Goal: Check status

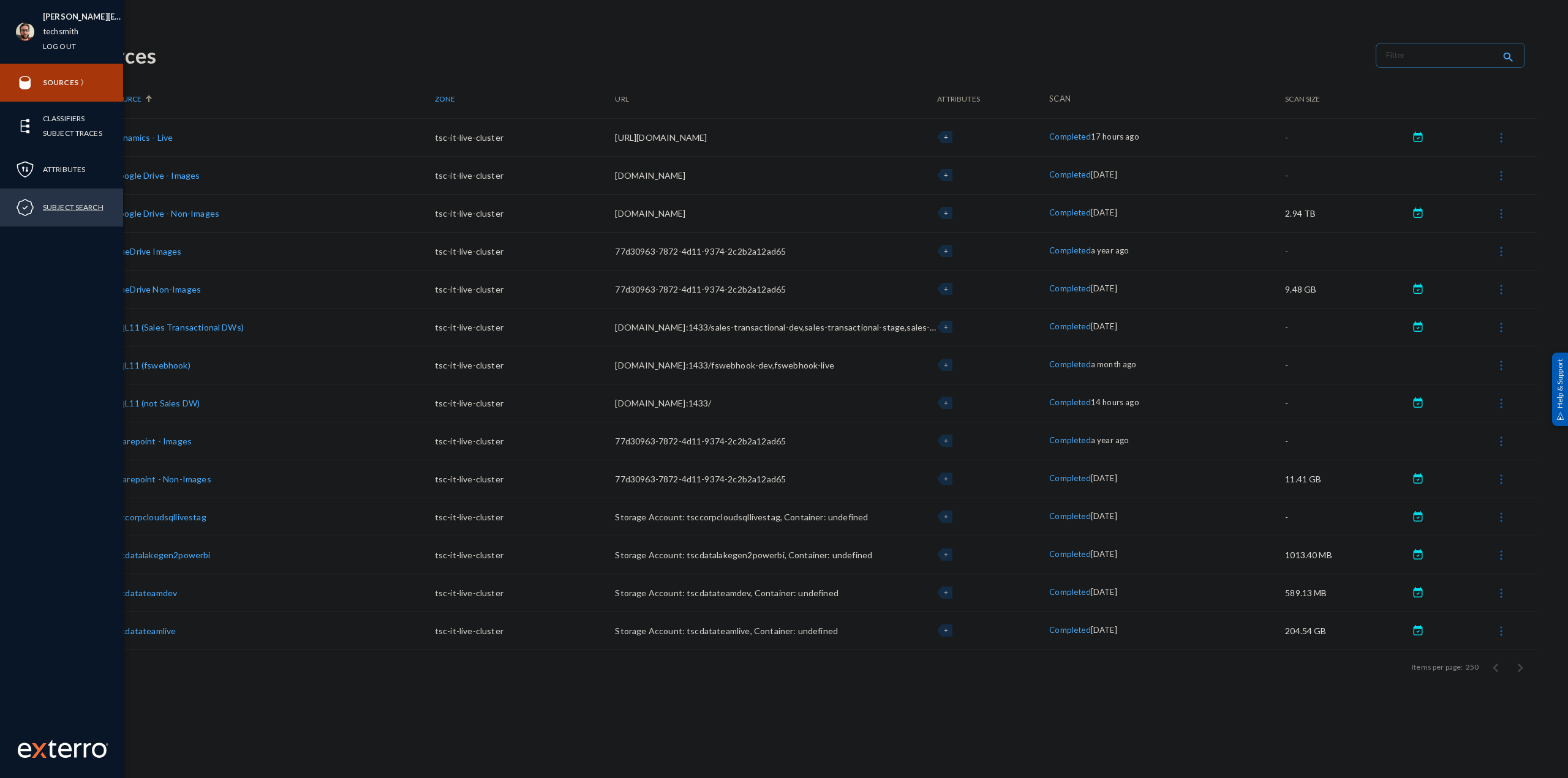
click at [56, 204] on link "Subject Search" at bounding box center [73, 207] width 61 height 14
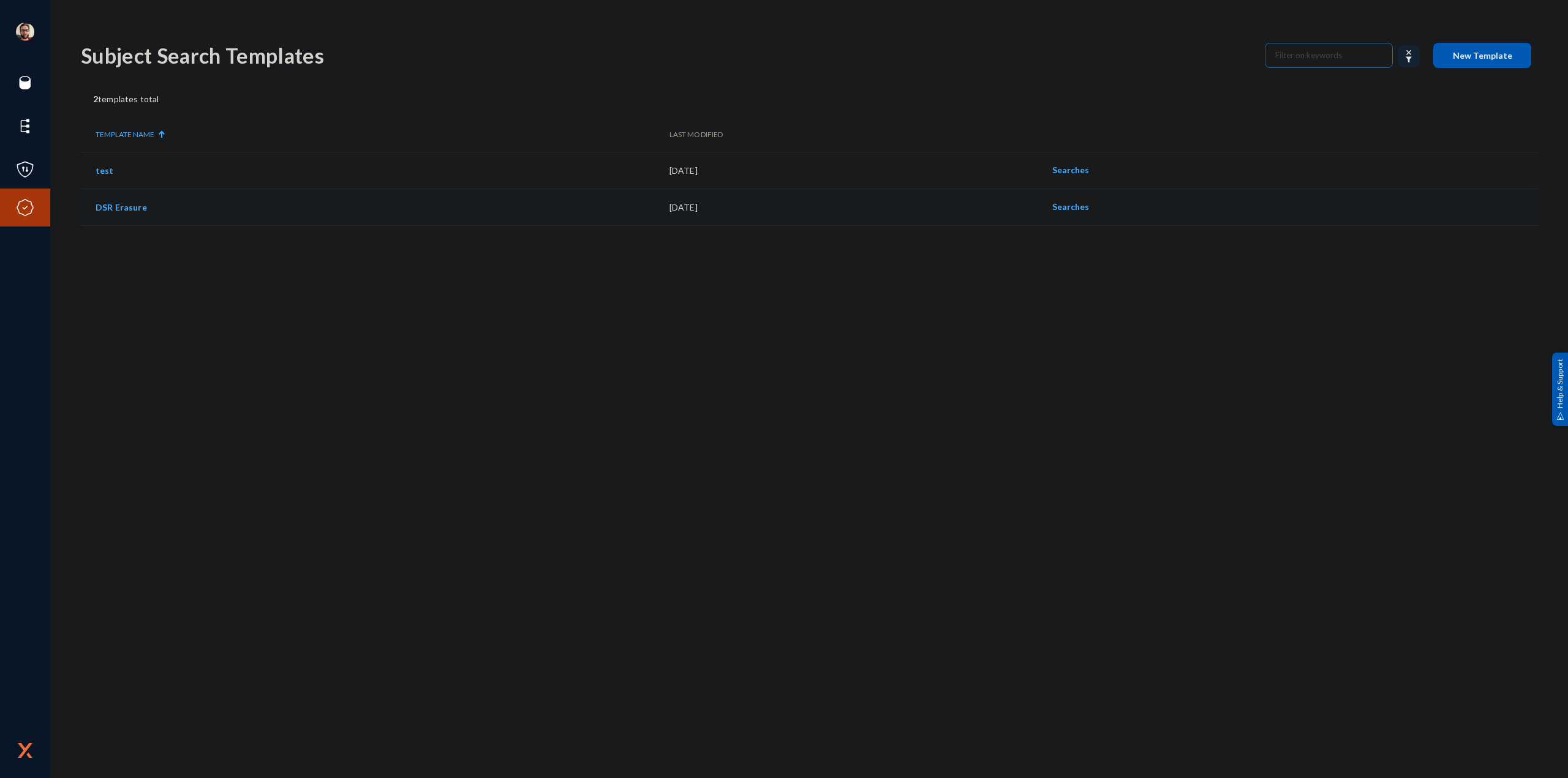
click at [1083, 207] on span "Searches" at bounding box center [1070, 207] width 37 height 10
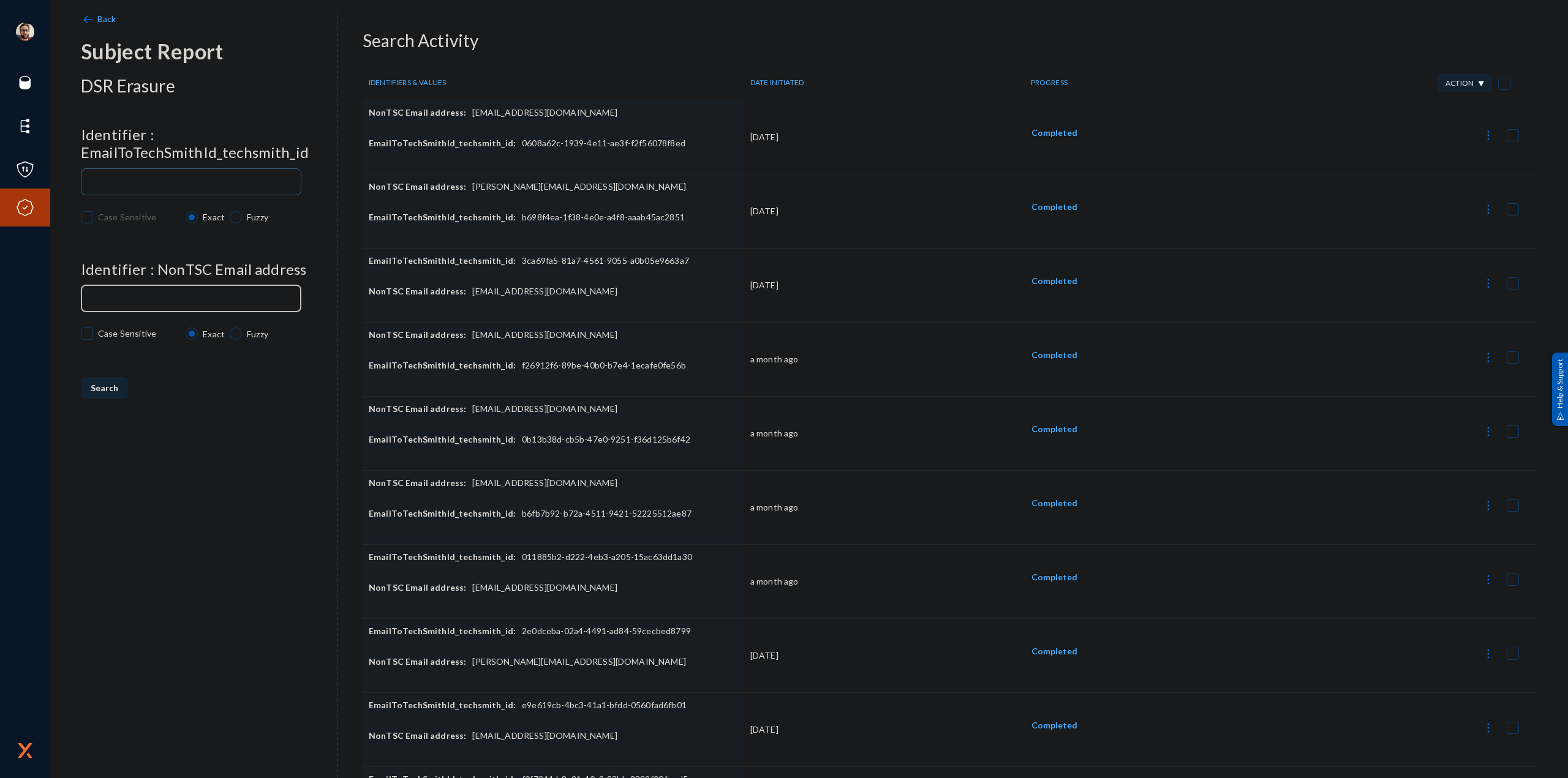
click at [185, 294] on div at bounding box center [191, 297] width 210 height 29
click at [201, 308] on div at bounding box center [191, 297] width 210 height 29
paste input "[EMAIL_ADDRESS][DOMAIN_NAME]"
type input "[EMAIL_ADDRESS][DOMAIN_NAME]"
click at [206, 188] on div at bounding box center [191, 180] width 210 height 29
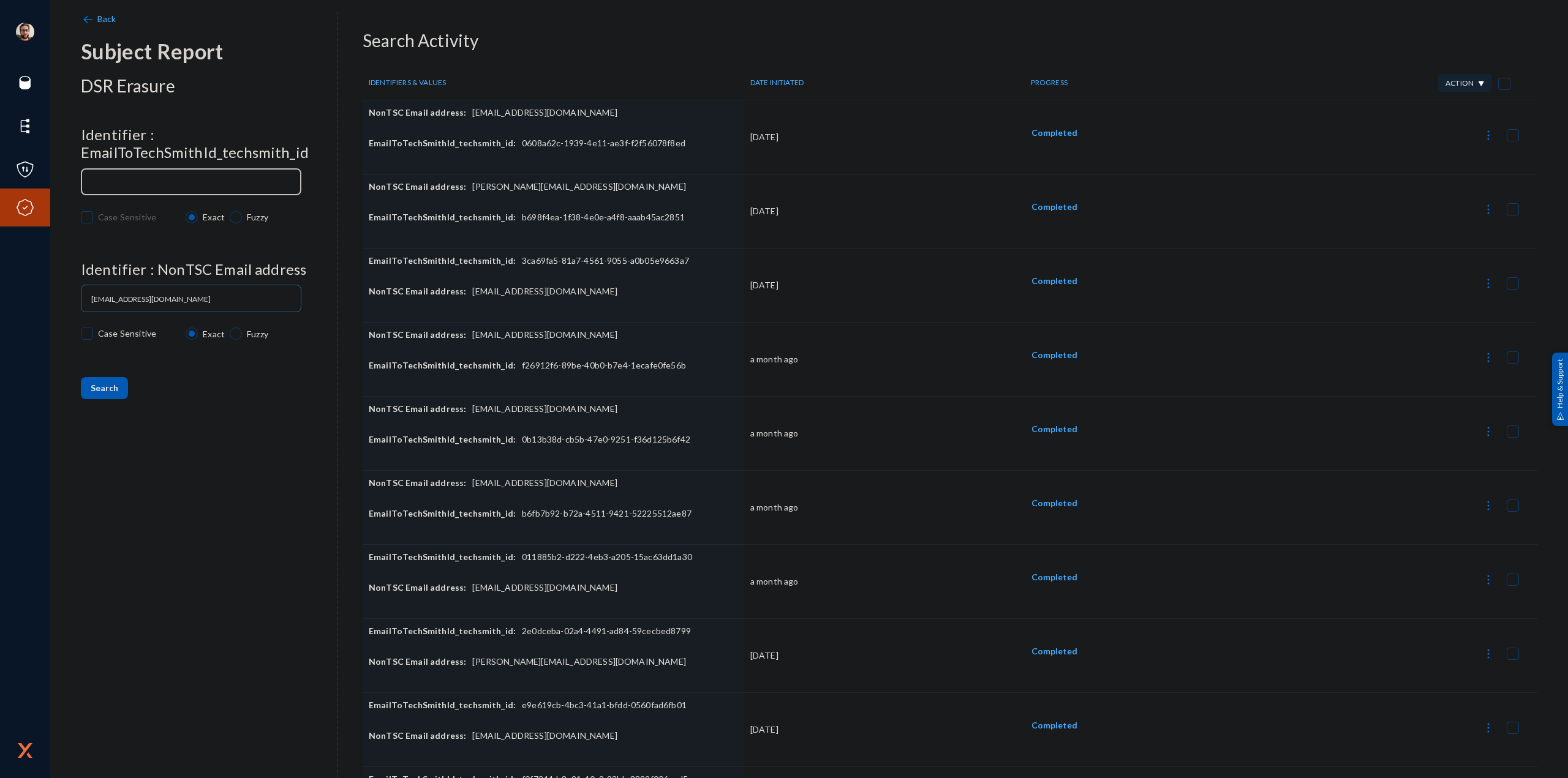
paste input "ac5876a5-7b94-4c82-ad15-1aff21ecb14e"
type input "ac5876a5-7b94-4c82-ad15-1aff21ecb14e"
click at [213, 459] on div "Back Subject Report DSR Erasure Identifier : EmailToTechSmithId_techsmith_id ac…" at bounding box center [209, 401] width 257 height 778
click at [103, 387] on span "Search" at bounding box center [105, 388] width 28 height 10
click at [1476, 140] on button at bounding box center [1487, 133] width 24 height 24
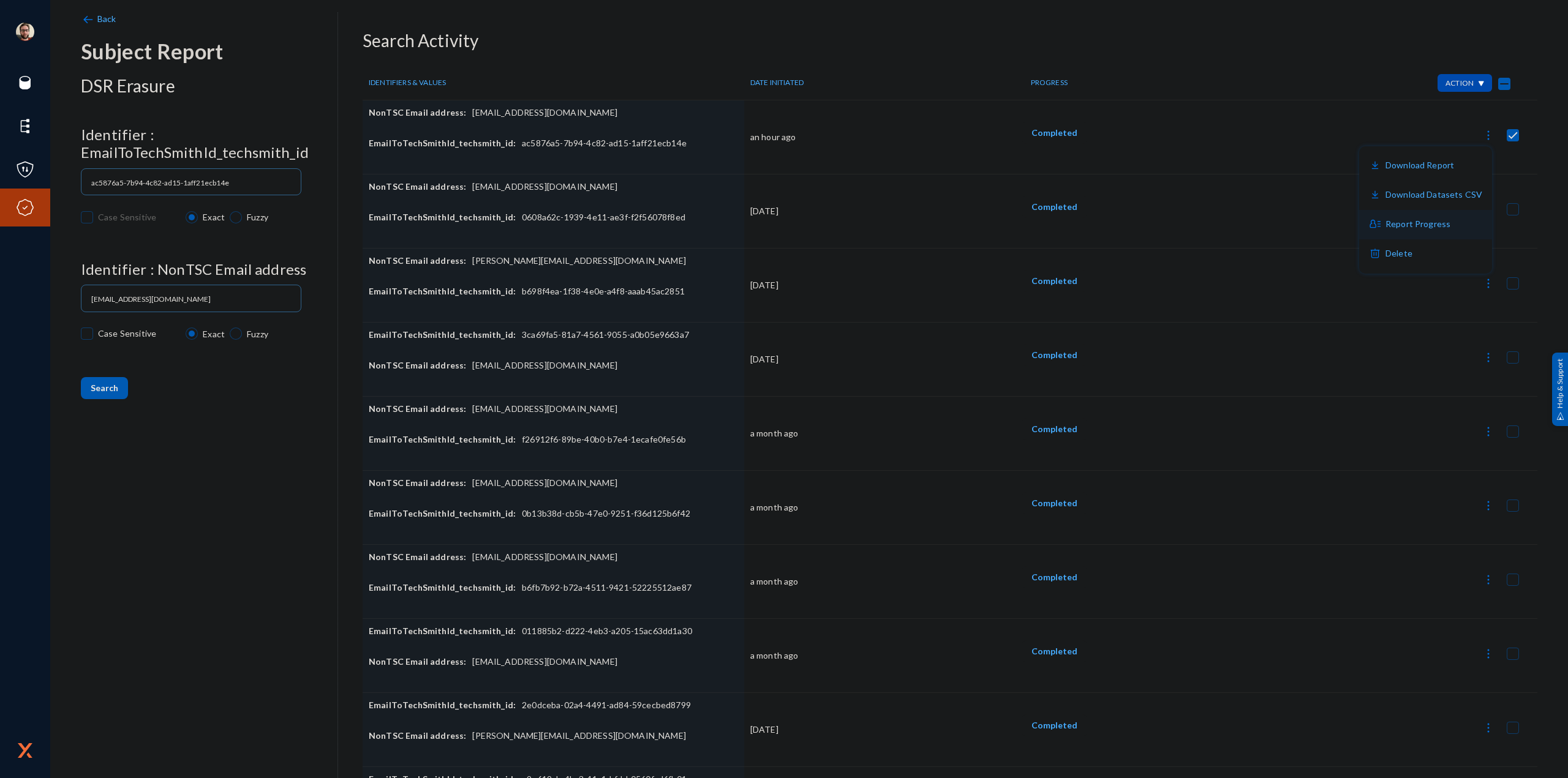
click at [1442, 224] on button "Report Progress" at bounding box center [1425, 225] width 133 height 29
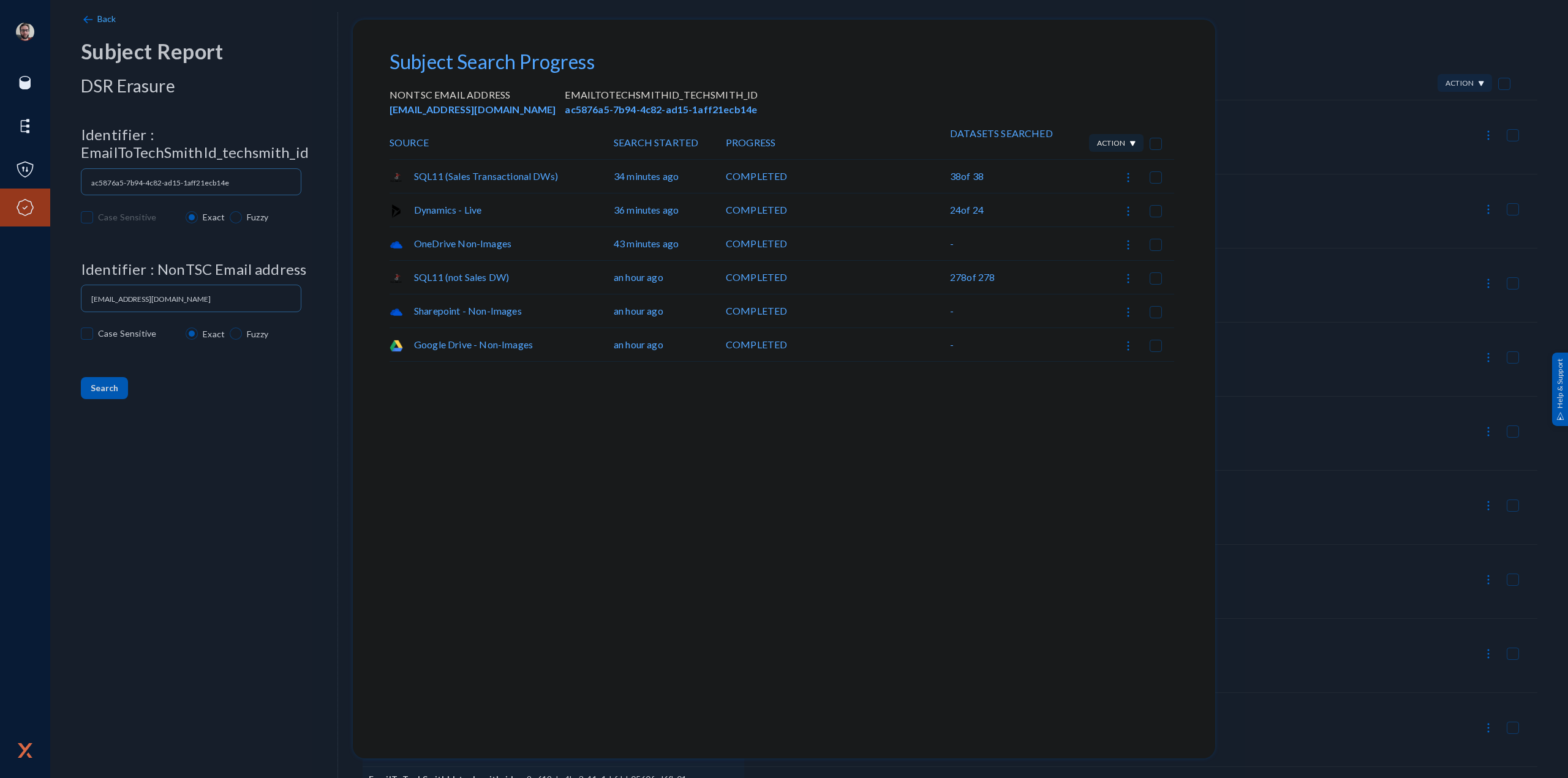
click at [1279, 77] on div at bounding box center [784, 389] width 1568 height 778
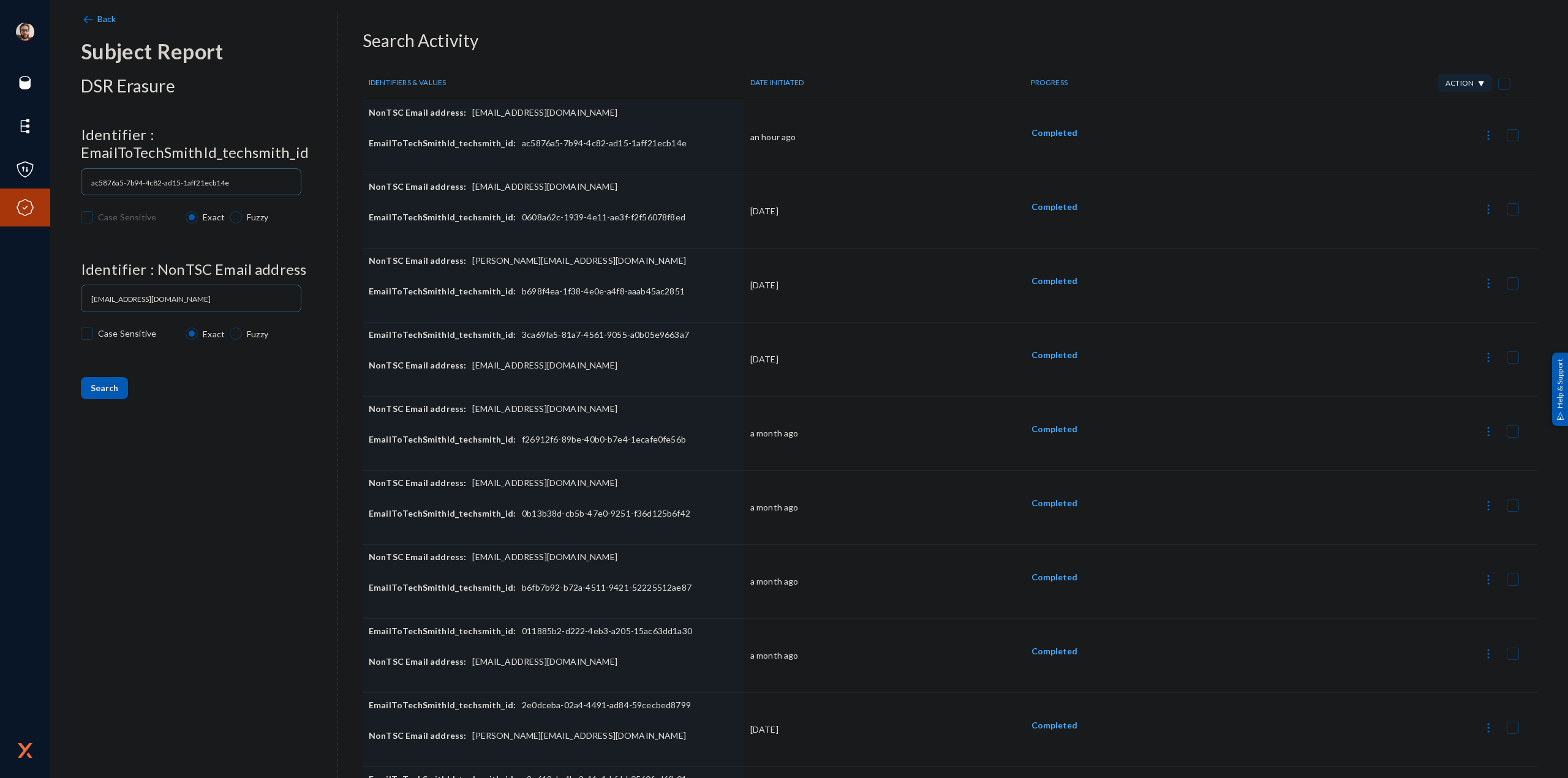
click at [1482, 140] on img at bounding box center [1488, 135] width 12 height 12
click at [1421, 194] on button "Download Datasets CSV" at bounding box center [1425, 196] width 133 height 29
checkbox input "false"
drag, startPoint x: 561, startPoint y: 115, endPoint x: 465, endPoint y: 123, distance: 96.3
click at [465, 123] on div "NonTSC Email address: [EMAIL_ADDRESS][DOMAIN_NAME]" at bounding box center [553, 122] width 369 height 31
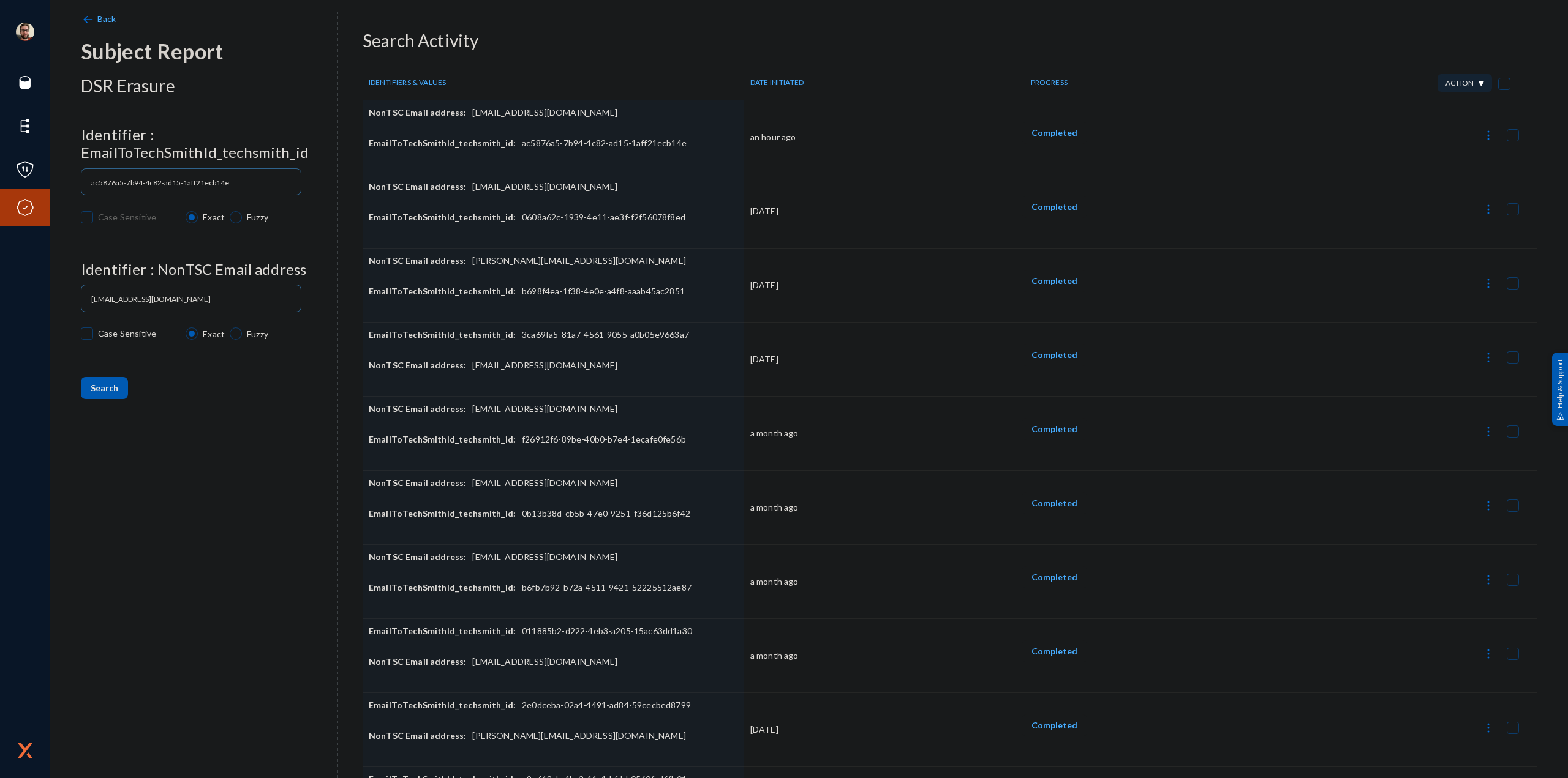
copy div "[EMAIL_ADDRESS][DOMAIN_NAME]"
